Goal: Task Accomplishment & Management: Complete application form

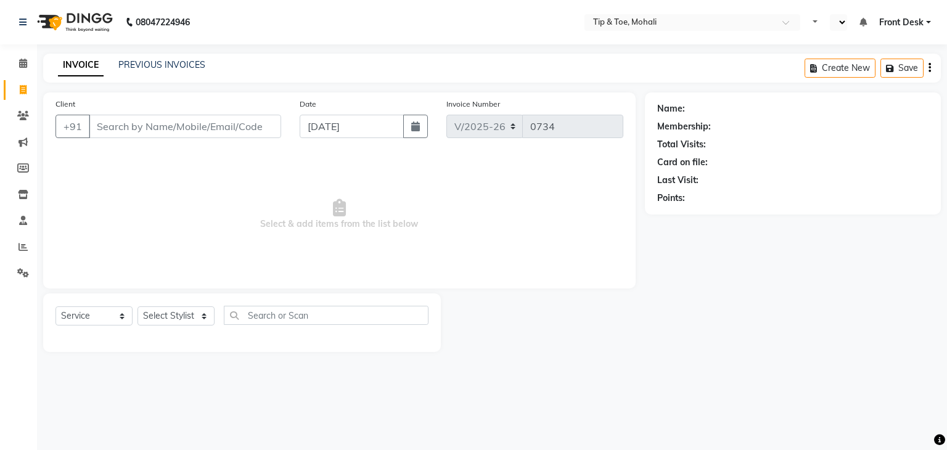
select select "5835"
select select "service"
click at [179, 316] on select "Select Stylist Front Desk [PERSON_NAME] [PERSON_NAME] [DATE][PERSON_NAME] SACHI…" at bounding box center [175, 315] width 77 height 19
select select "43595"
click at [137, 307] on select "Select Stylist Front Desk [PERSON_NAME] [PERSON_NAME] [DATE][PERSON_NAME] SACHI…" at bounding box center [175, 315] width 77 height 19
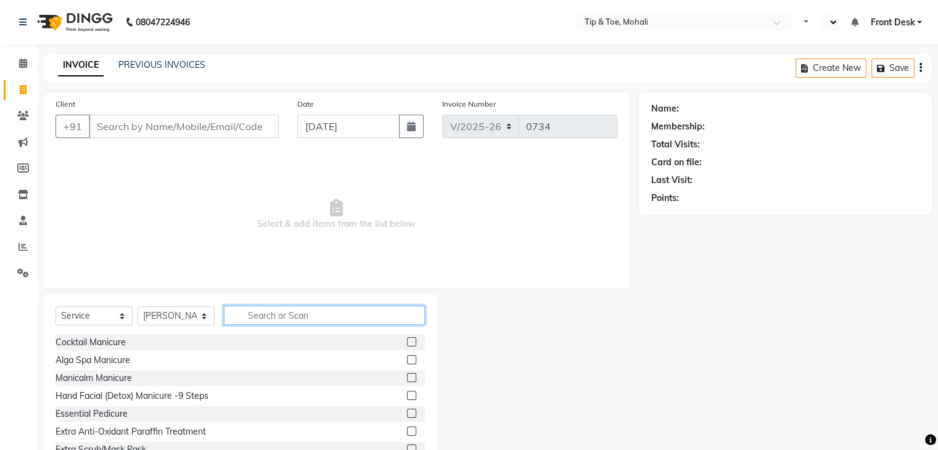
click at [268, 313] on input "text" at bounding box center [324, 315] width 201 height 19
type input "Y"
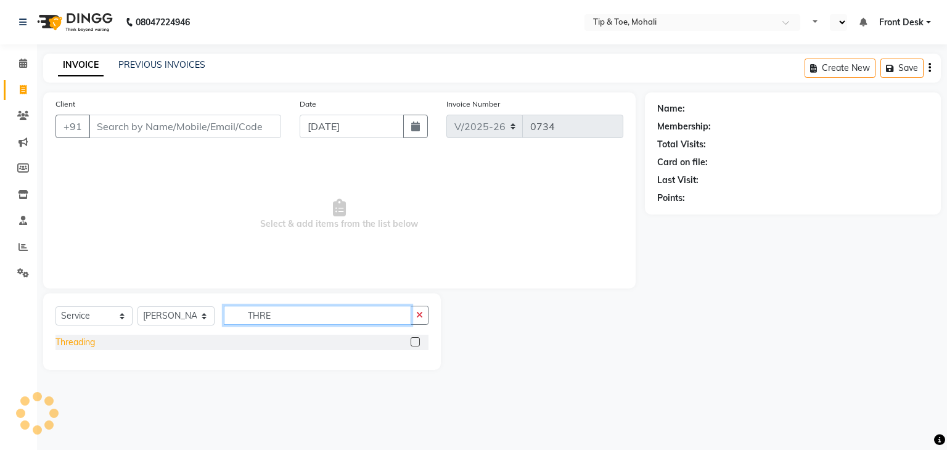
type input "THRE"
click at [91, 338] on div "Threading" at bounding box center [74, 342] width 39 height 13
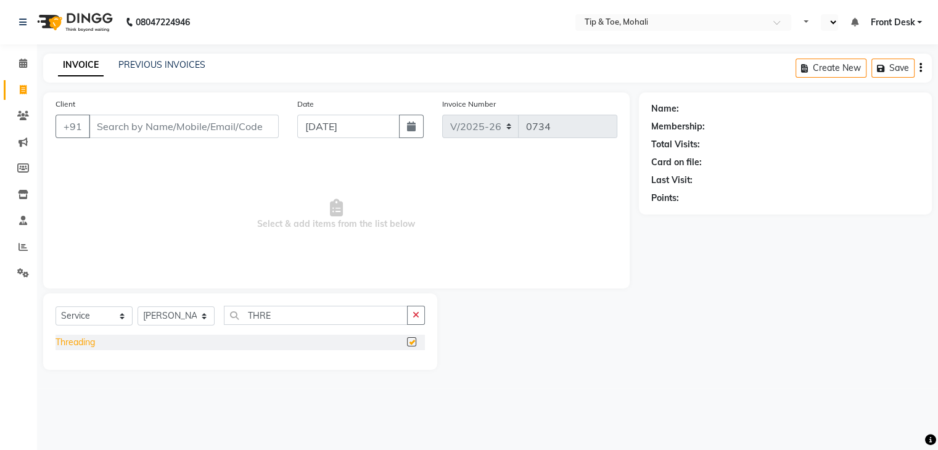
checkbox input "false"
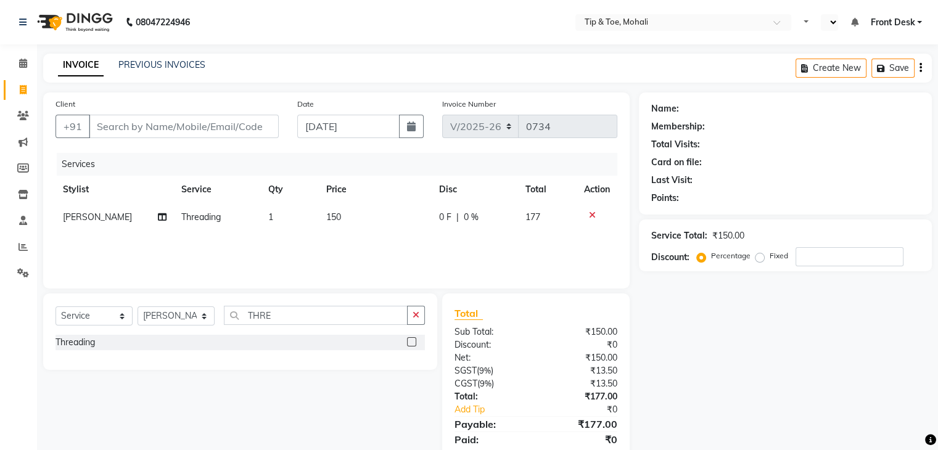
click at [350, 214] on td "150" at bounding box center [375, 217] width 113 height 28
select select "43595"
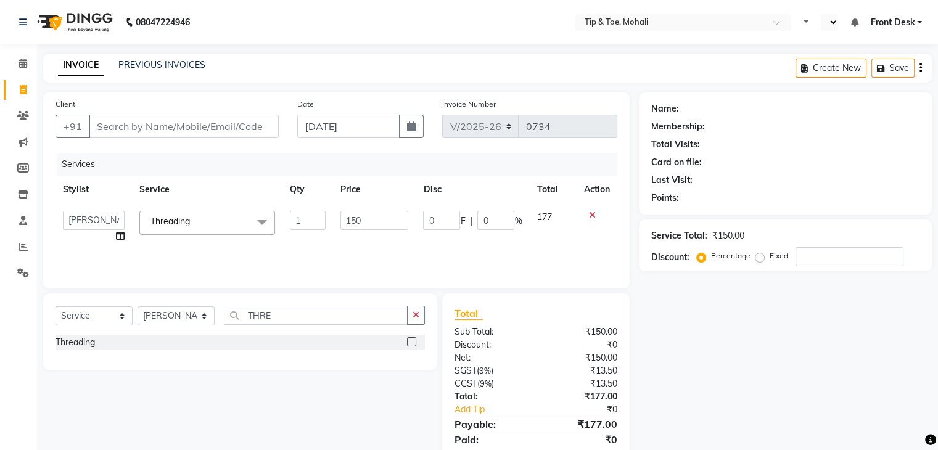
click at [350, 214] on input "150" at bounding box center [374, 220] width 68 height 19
type input "250"
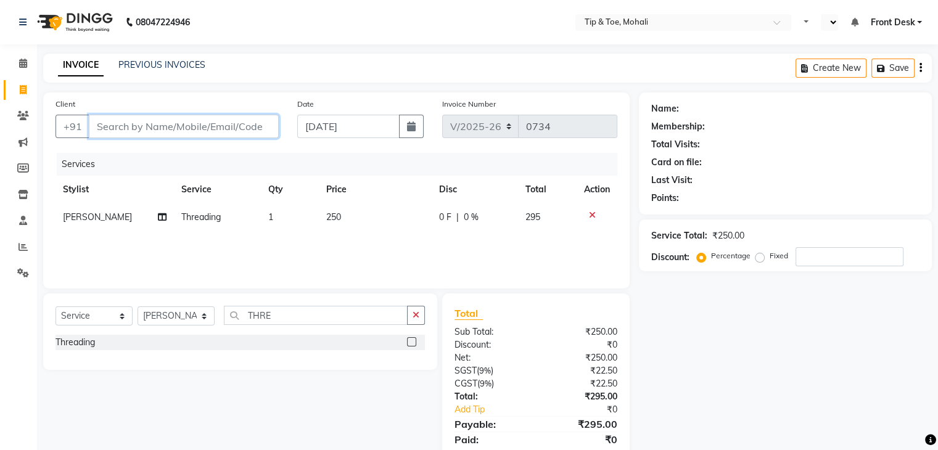
click at [190, 133] on input "Client" at bounding box center [184, 126] width 190 height 23
type input "7"
type input "0"
type input "7901881623"
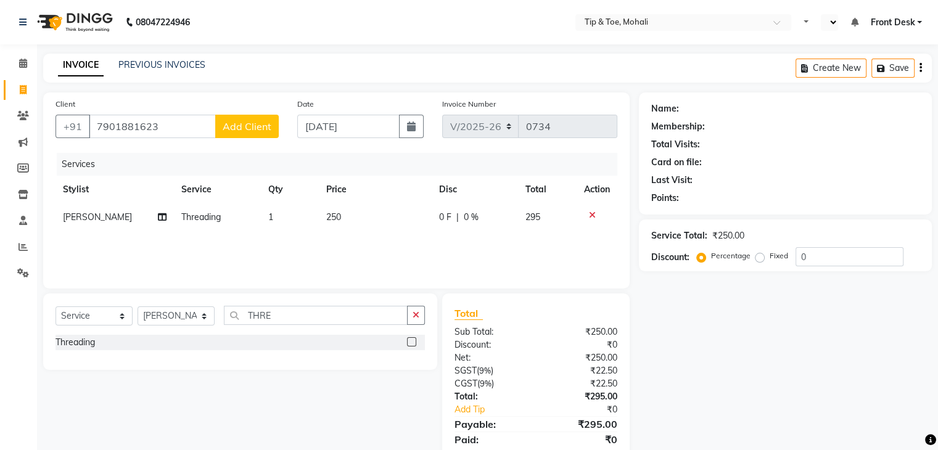
click at [264, 124] on span "Add Client" at bounding box center [247, 126] width 49 height 12
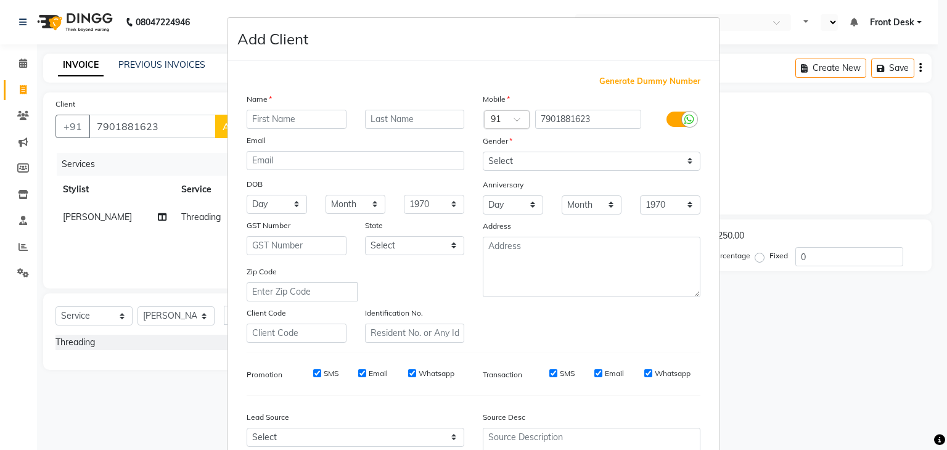
click at [274, 118] on input "text" at bounding box center [297, 119] width 100 height 19
type input "GARIMA"
click at [494, 161] on select "Select [DEMOGRAPHIC_DATA] [DEMOGRAPHIC_DATA] Other Prefer Not To Say" at bounding box center [592, 161] width 218 height 19
select select "[DEMOGRAPHIC_DATA]"
click at [483, 152] on select "Select [DEMOGRAPHIC_DATA] [DEMOGRAPHIC_DATA] Other Prefer Not To Say" at bounding box center [592, 161] width 218 height 19
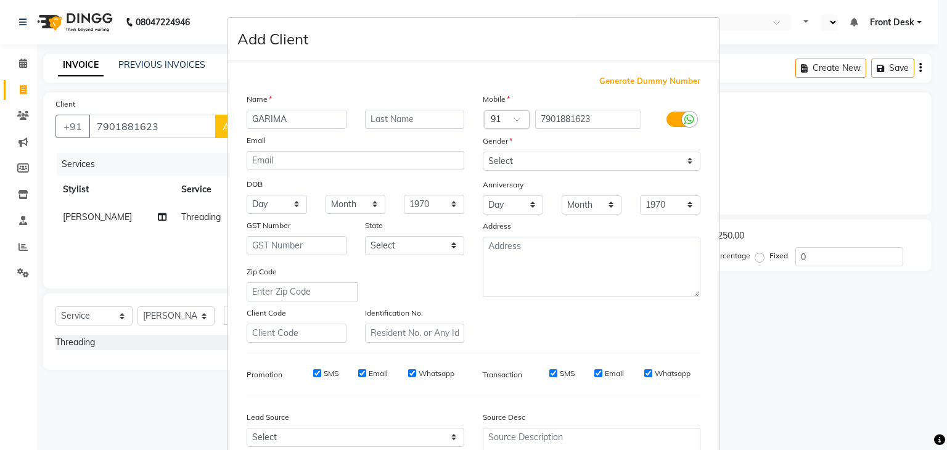
click at [313, 377] on input "SMS" at bounding box center [317, 373] width 8 height 8
checkbox input "false"
click at [358, 377] on input "Email" at bounding box center [362, 373] width 8 height 8
checkbox input "false"
click at [549, 377] on input "SMS" at bounding box center [553, 373] width 8 height 8
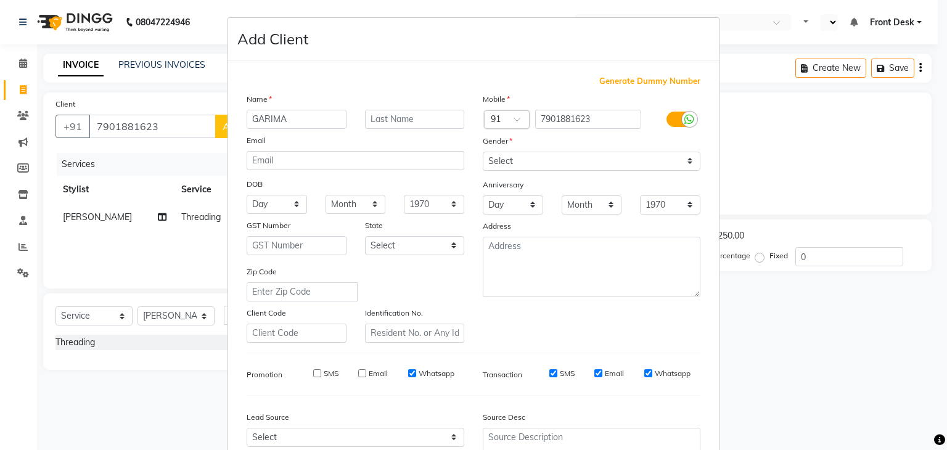
checkbox input "false"
click at [594, 377] on input "Email" at bounding box center [598, 373] width 8 height 8
checkbox input "false"
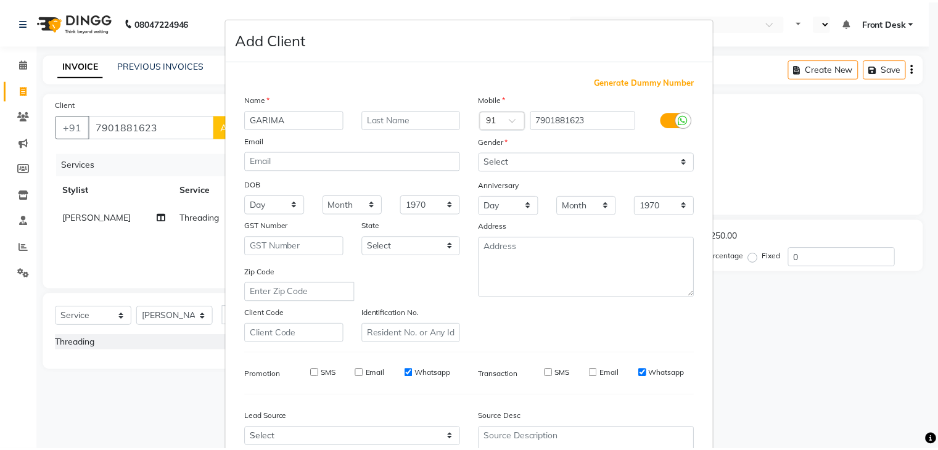
scroll to position [125, 0]
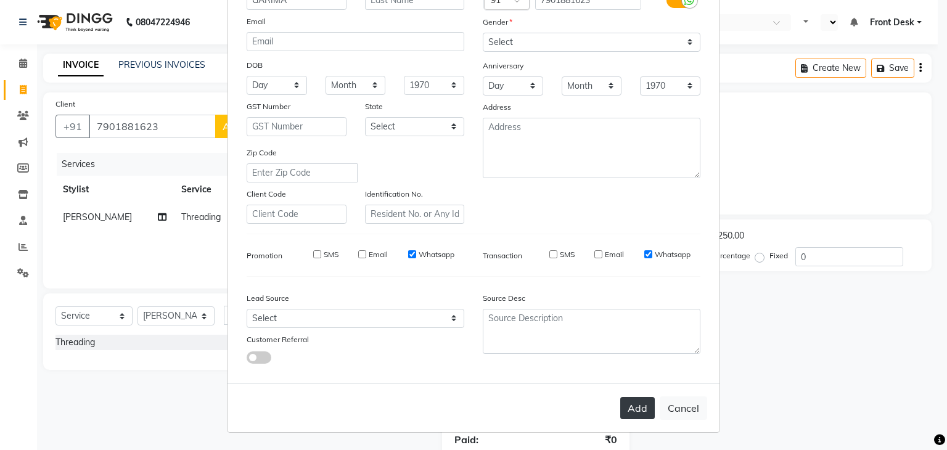
click at [629, 407] on button "Add" at bounding box center [637, 408] width 35 height 22
select select
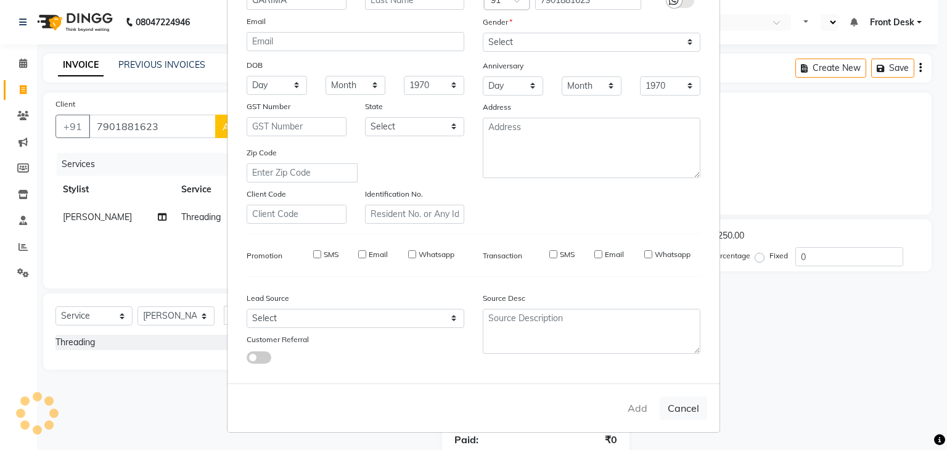
select select
checkbox input "false"
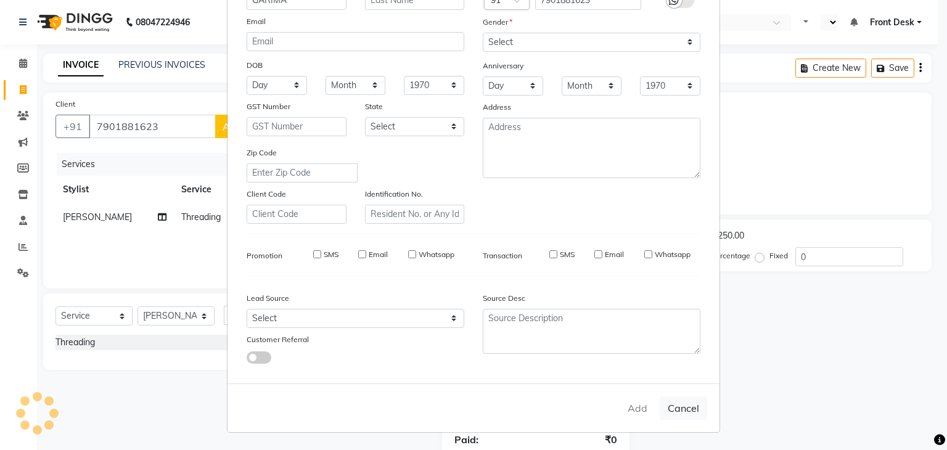
checkbox input "false"
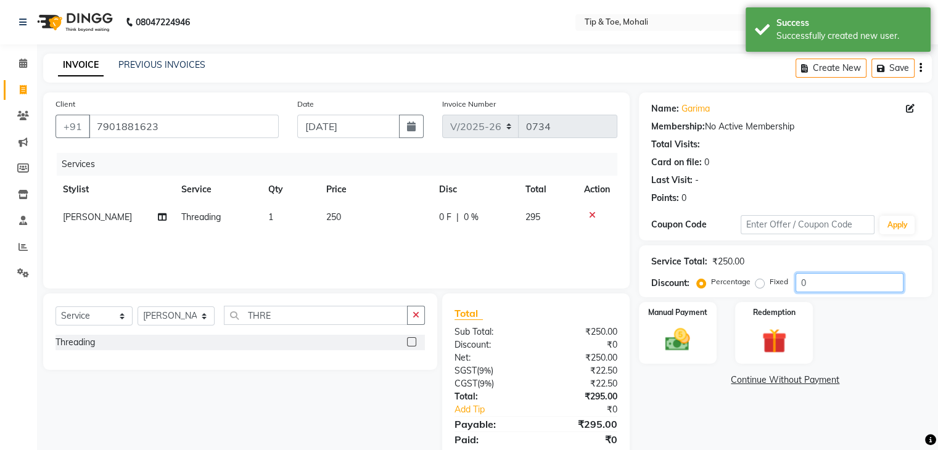
click at [821, 279] on input "0" at bounding box center [849, 282] width 108 height 19
type input "15.25"
click at [713, 350] on div "Manual Payment" at bounding box center [677, 332] width 81 height 63
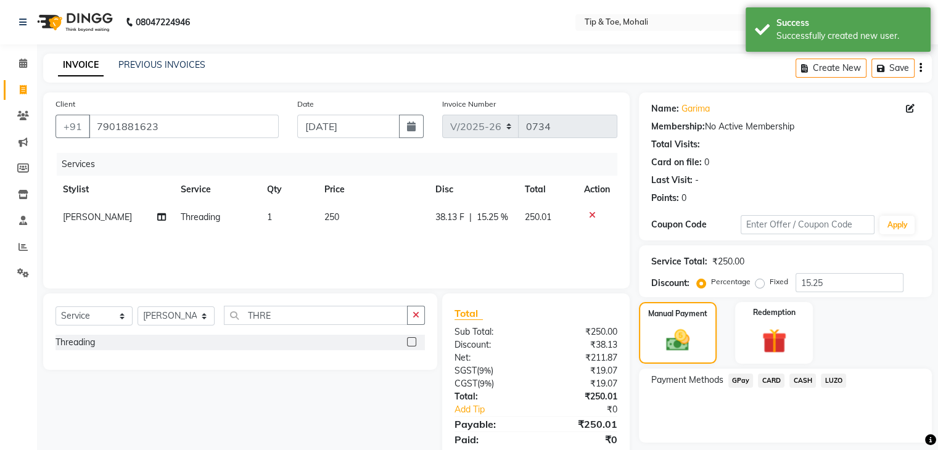
click at [807, 378] on span "CASH" at bounding box center [802, 381] width 27 height 14
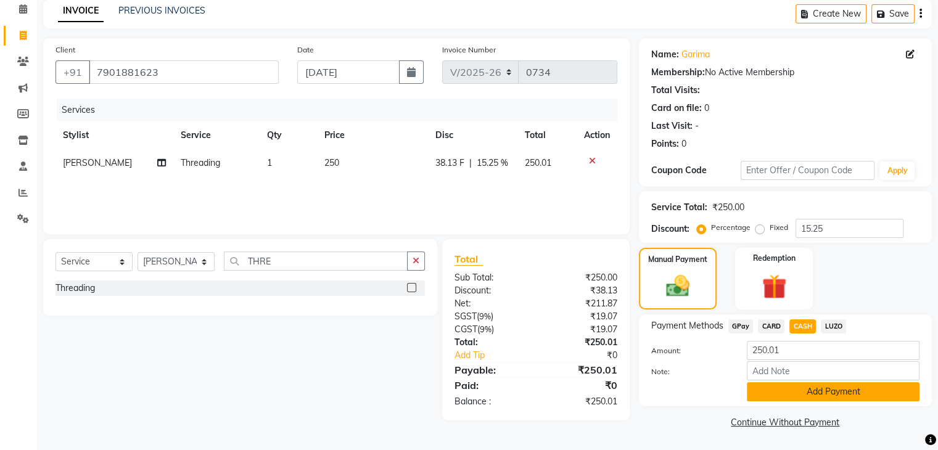
click at [801, 390] on button "Add Payment" at bounding box center [833, 391] width 173 height 19
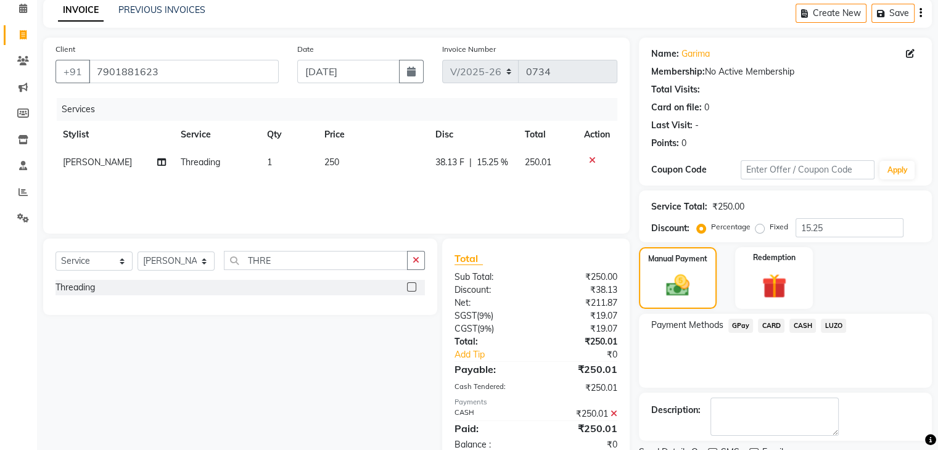
scroll to position [105, 0]
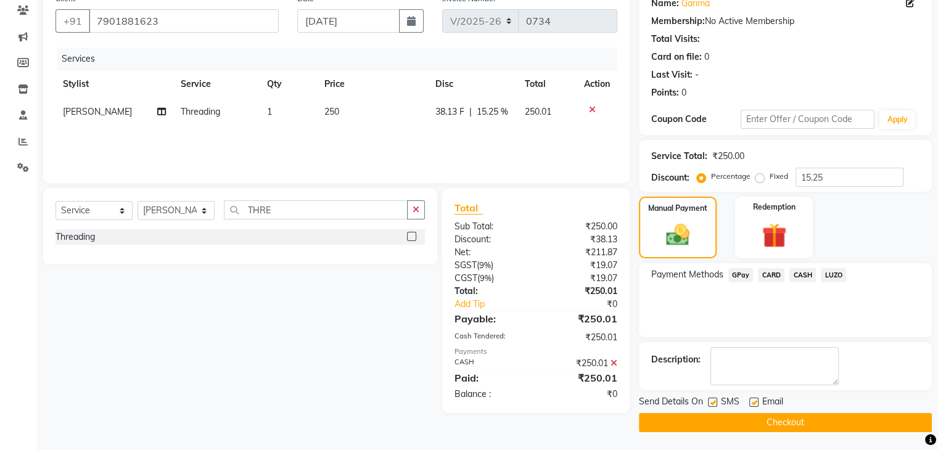
click at [757, 425] on button "Checkout" at bounding box center [785, 422] width 293 height 19
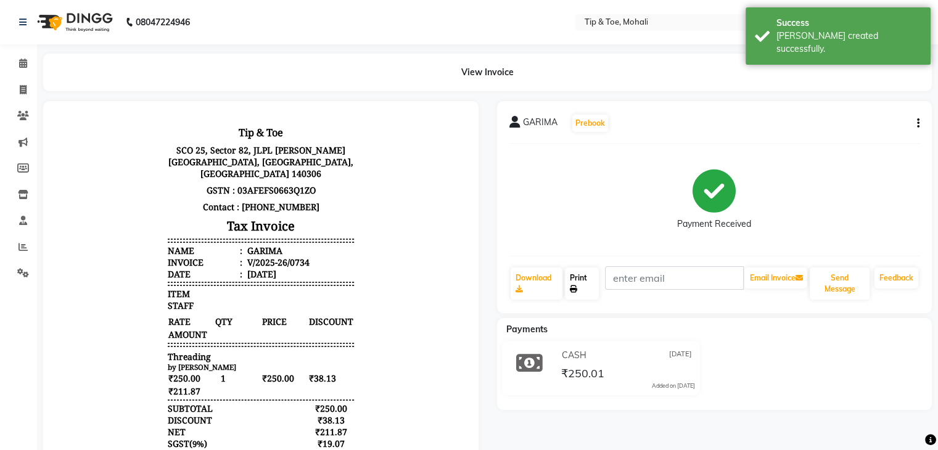
click at [589, 285] on link "Print" at bounding box center [582, 284] width 34 height 32
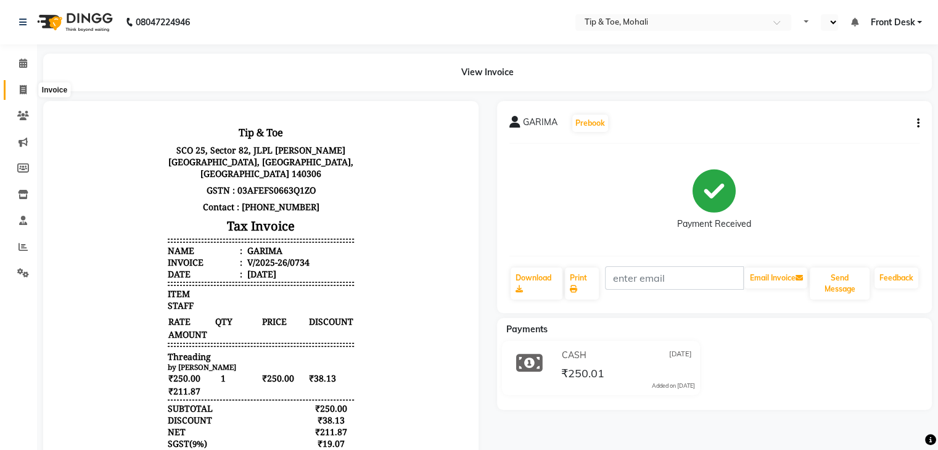
click at [16, 88] on span at bounding box center [23, 90] width 22 height 14
select select "service"
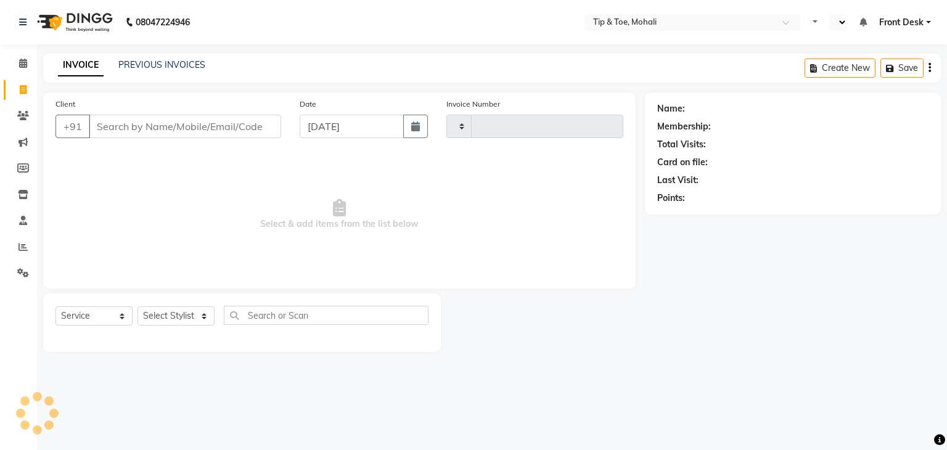
type input "0735"
select select "5835"
click at [139, 65] on link "PREVIOUS INVOICES" at bounding box center [161, 64] width 87 height 11
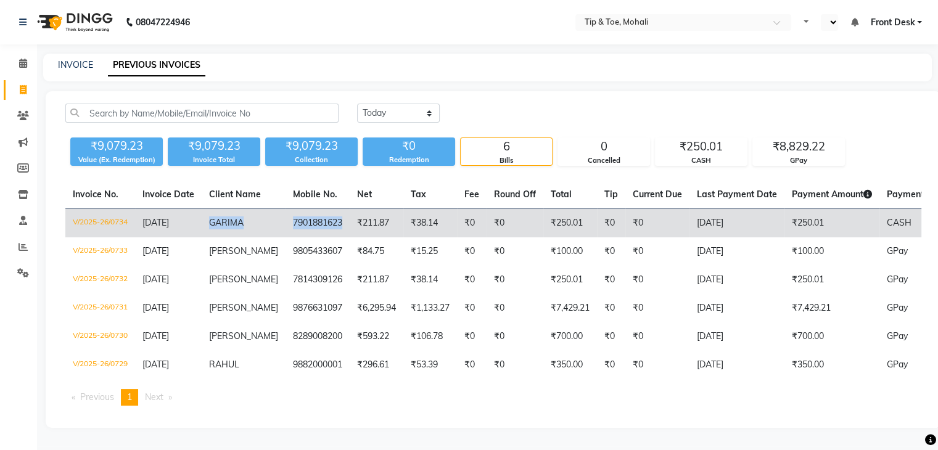
drag, startPoint x: 210, startPoint y: 219, endPoint x: 328, endPoint y: 226, distance: 117.9
click at [328, 226] on tr "V/2025-26/0734 [DATE] [PERSON_NAME] 7901881623 ₹211.87 ₹38.14 ₹0 ₹0 ₹250.01 ₹0 …" at bounding box center [580, 223] width 1030 height 29
copy tr "[PERSON_NAME] 7901881623"
